Goal: Task Accomplishment & Management: Manage account settings

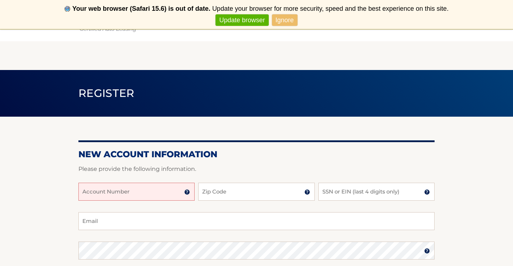
click at [115, 194] on input "Account Number" at bounding box center [136, 192] width 116 height 18
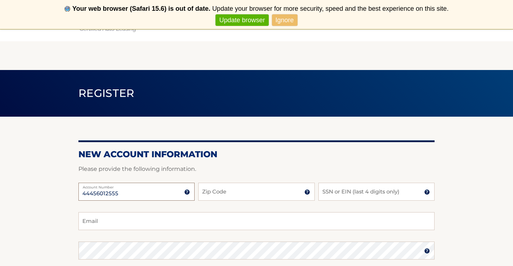
type input "44456012555"
type input "14150"
type input "7729"
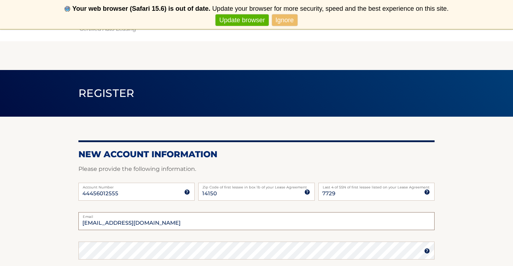
type input "shamrock212@gmail.com"
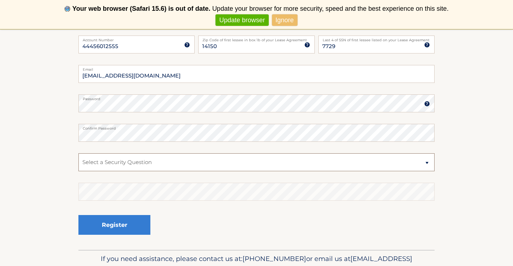
select select "2"
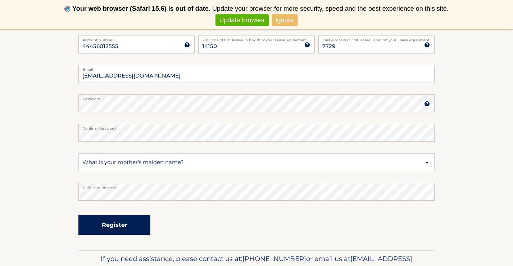
click at [99, 220] on button "Register" at bounding box center [114, 225] width 72 height 20
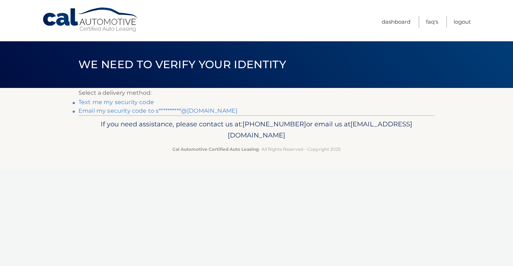
click at [138, 100] on link "Text me my security code" at bounding box center [116, 102] width 76 height 7
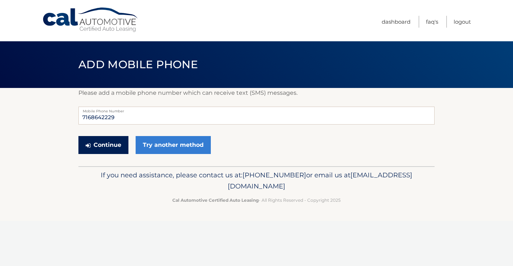
click at [111, 146] on button "Continue" at bounding box center [103, 145] width 50 height 18
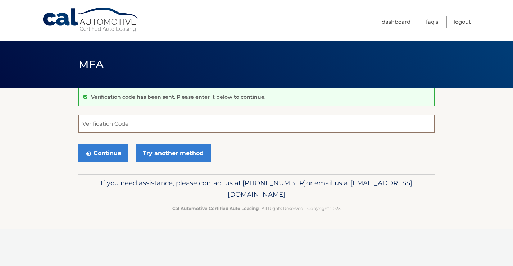
click at [111, 128] on input "Verification Code" at bounding box center [256, 124] width 356 height 18
type input "062680"
click at [101, 155] on button "Continue" at bounding box center [103, 154] width 50 height 18
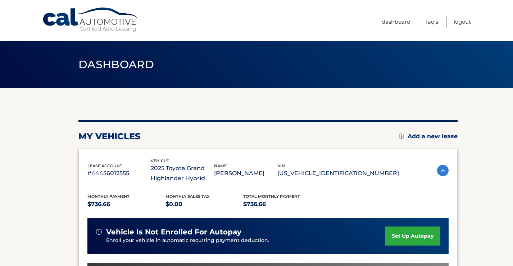
click at [408, 241] on link "set up autopay" at bounding box center [412, 236] width 55 height 19
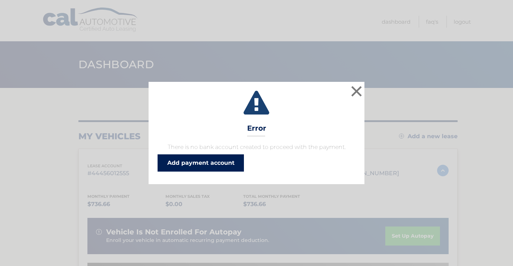
click at [230, 165] on link "Add payment account" at bounding box center [201, 163] width 86 height 17
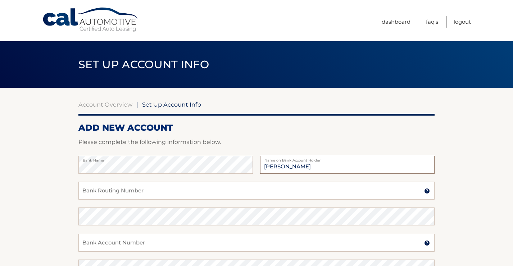
type input "Emily Anne Rossiter"
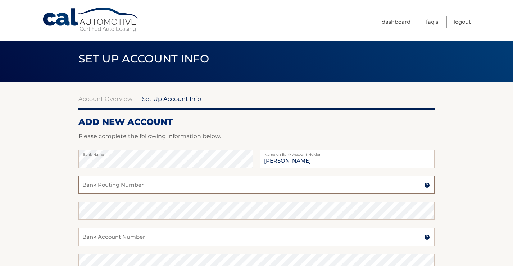
click at [109, 185] on input "Bank Routing Number" at bounding box center [256, 185] width 356 height 18
type input "022000046"
type input "0"
click at [93, 238] on input "Bank Account Number" at bounding box center [256, 237] width 356 height 18
type input "8700851739"
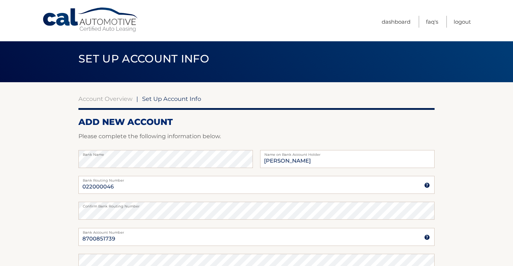
click at [457, 163] on section "Account Overview | Set Up Account Info ADD NEW ACCOUNT Please complete the foll…" at bounding box center [256, 219] width 513 height 274
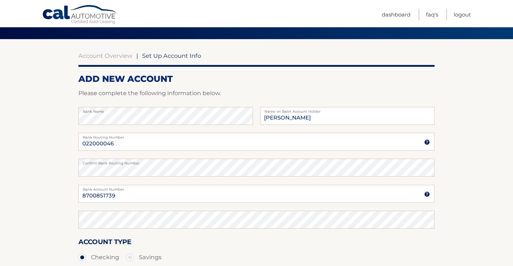
scroll to position [63, 0]
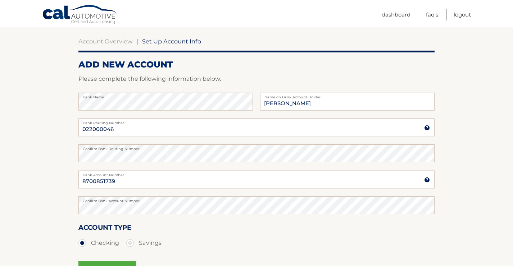
click at [314, 223] on div "Account Type Checking Savings" at bounding box center [256, 237] width 356 height 28
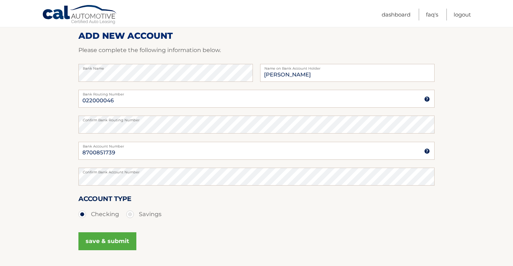
scroll to position [106, 0]
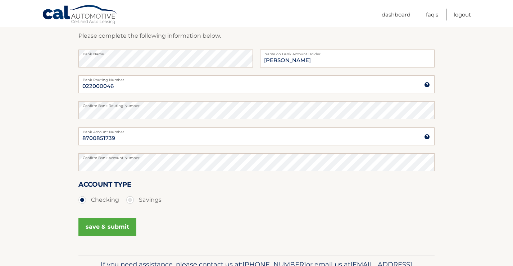
click at [98, 228] on button "save & submit" at bounding box center [107, 227] width 58 height 18
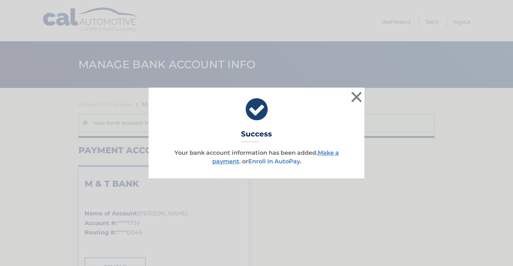
click at [290, 161] on link "Enroll In AutoPay" at bounding box center [273, 161] width 51 height 7
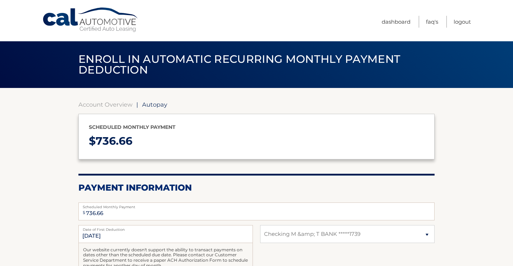
select select "MjQxYmM0YjQtMDI2NC00Yzg3LTg0OTktMDM5YzY2Zjg0NGQ1"
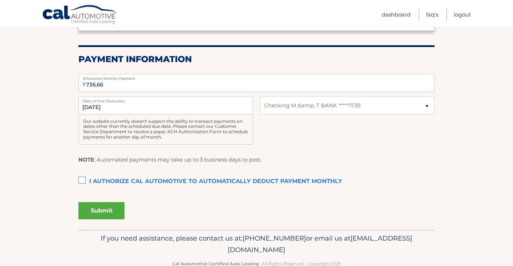
scroll to position [144, 0]
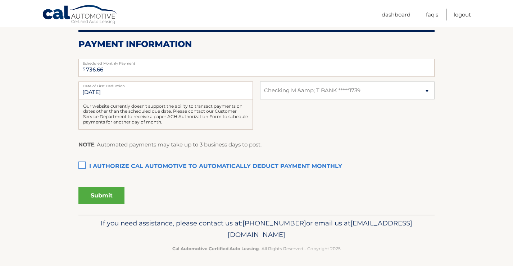
click at [80, 164] on label "I authorize cal automotive to automatically deduct payment monthly This checkbo…" at bounding box center [256, 167] width 356 height 14
click at [0, 0] on input "I authorize cal automotive to automatically deduct payment monthly This checkbo…" at bounding box center [0, 0] width 0 height 0
click at [98, 193] on button "Submit" at bounding box center [101, 195] width 46 height 17
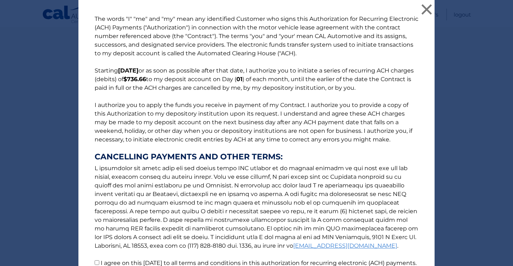
click at [323, 127] on p "The words "I" "me" and "my" mean any identified Customer who signs this Authori…" at bounding box center [256, 146] width 338 height 262
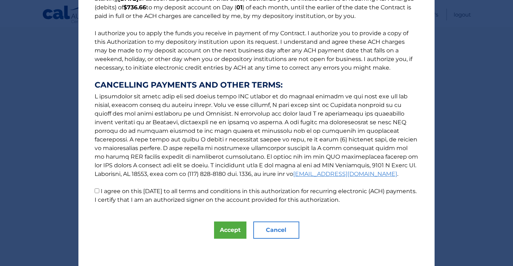
scroll to position [73, 0]
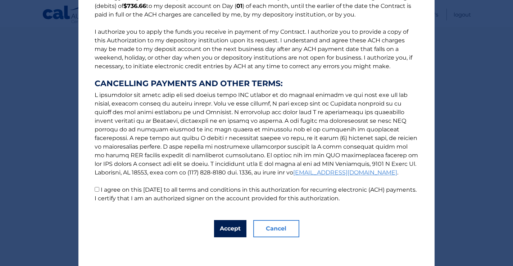
click at [223, 228] on button "Accept" at bounding box center [230, 228] width 32 height 17
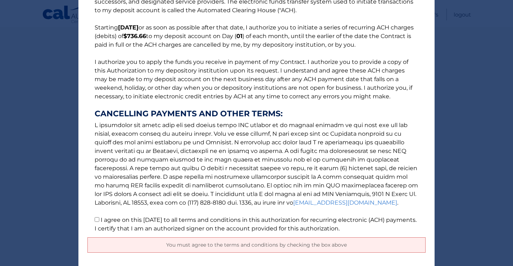
scroll to position [58, 0]
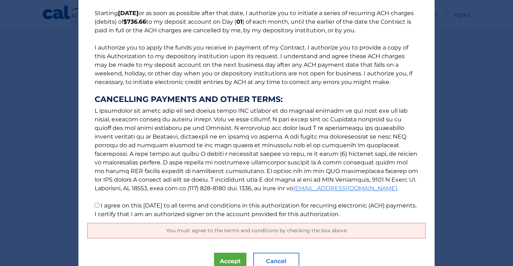
click at [97, 207] on input "I agree on this 09/30/2025 to all terms and conditions in this authorization fo…" at bounding box center [97, 205] width 5 height 5
checkbox input "true"
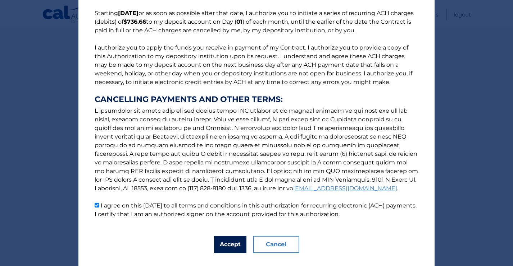
click at [235, 243] on button "Accept" at bounding box center [230, 244] width 32 height 17
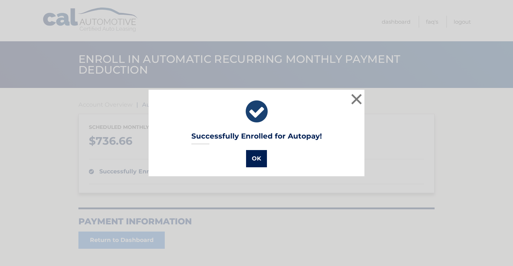
click at [257, 163] on button "OK" at bounding box center [256, 158] width 21 height 17
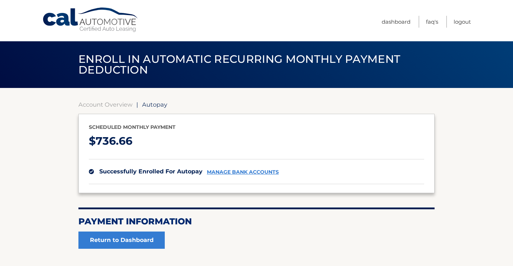
click at [28, 191] on section "Account Overview | Autopay Scheduled monthly payment $ 736.66 successfully enro…" at bounding box center [256, 177] width 513 height 178
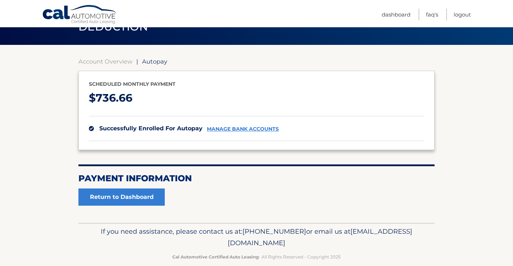
scroll to position [53, 0]
